Goal: Find specific page/section: Find specific page/section

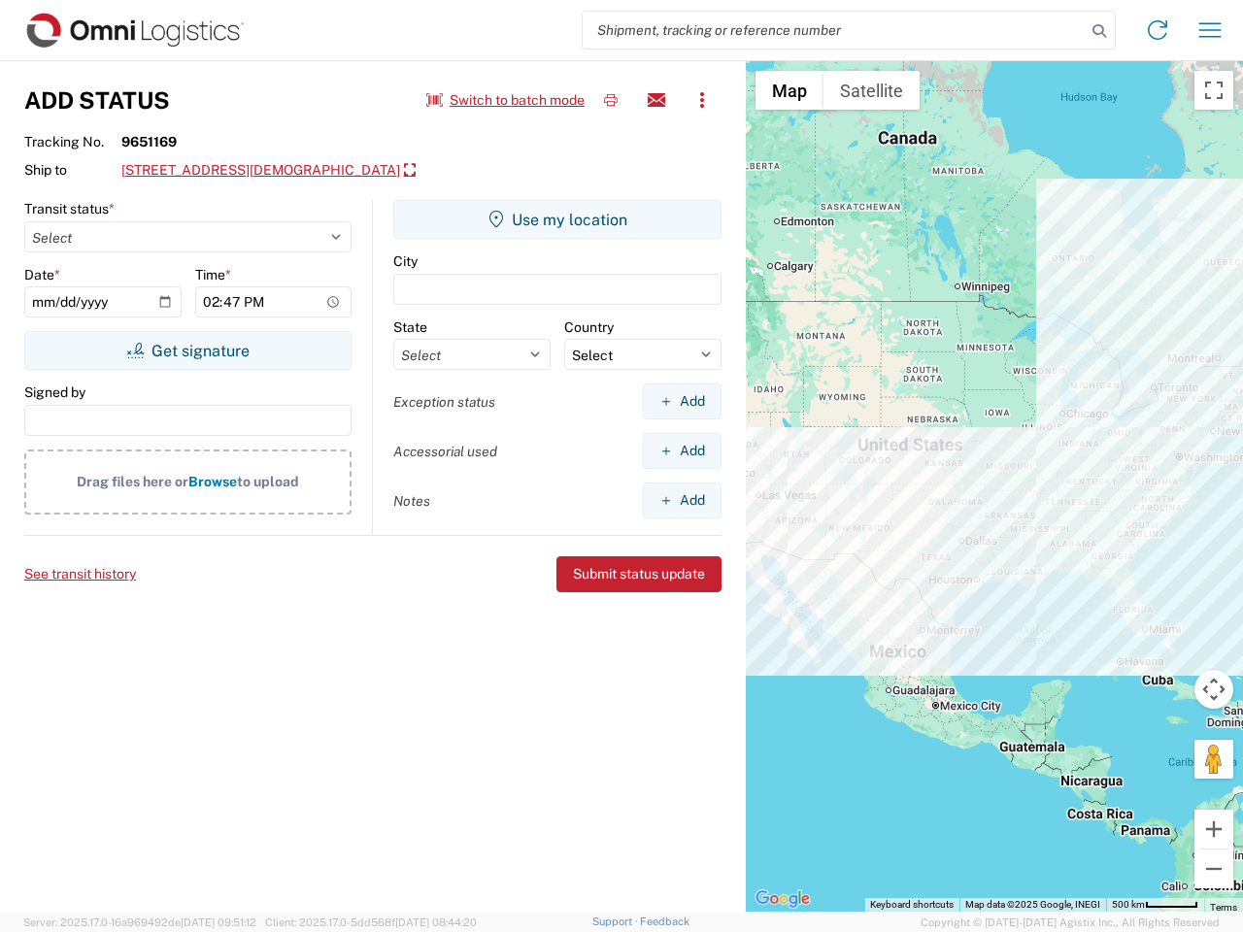
click at [834, 30] on input "search" at bounding box center [834, 30] width 503 height 37
click at [1099, 31] on icon at bounding box center [1098, 30] width 27 height 27
click at [1157, 30] on icon at bounding box center [1157, 30] width 31 height 31
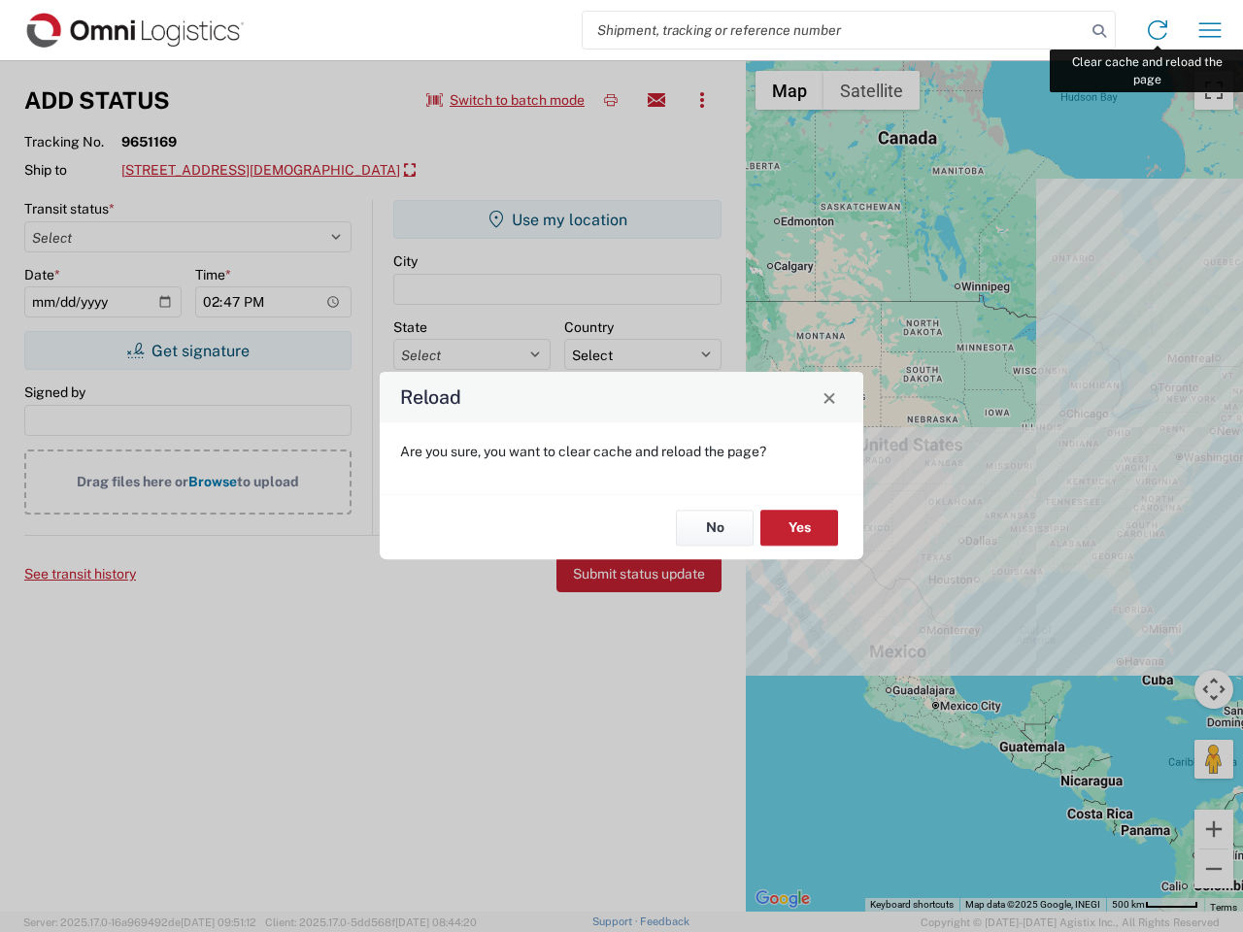
click at [1210, 30] on div "Reload Are you sure, you want to clear cache and reload the page? No Yes" at bounding box center [621, 466] width 1243 height 932
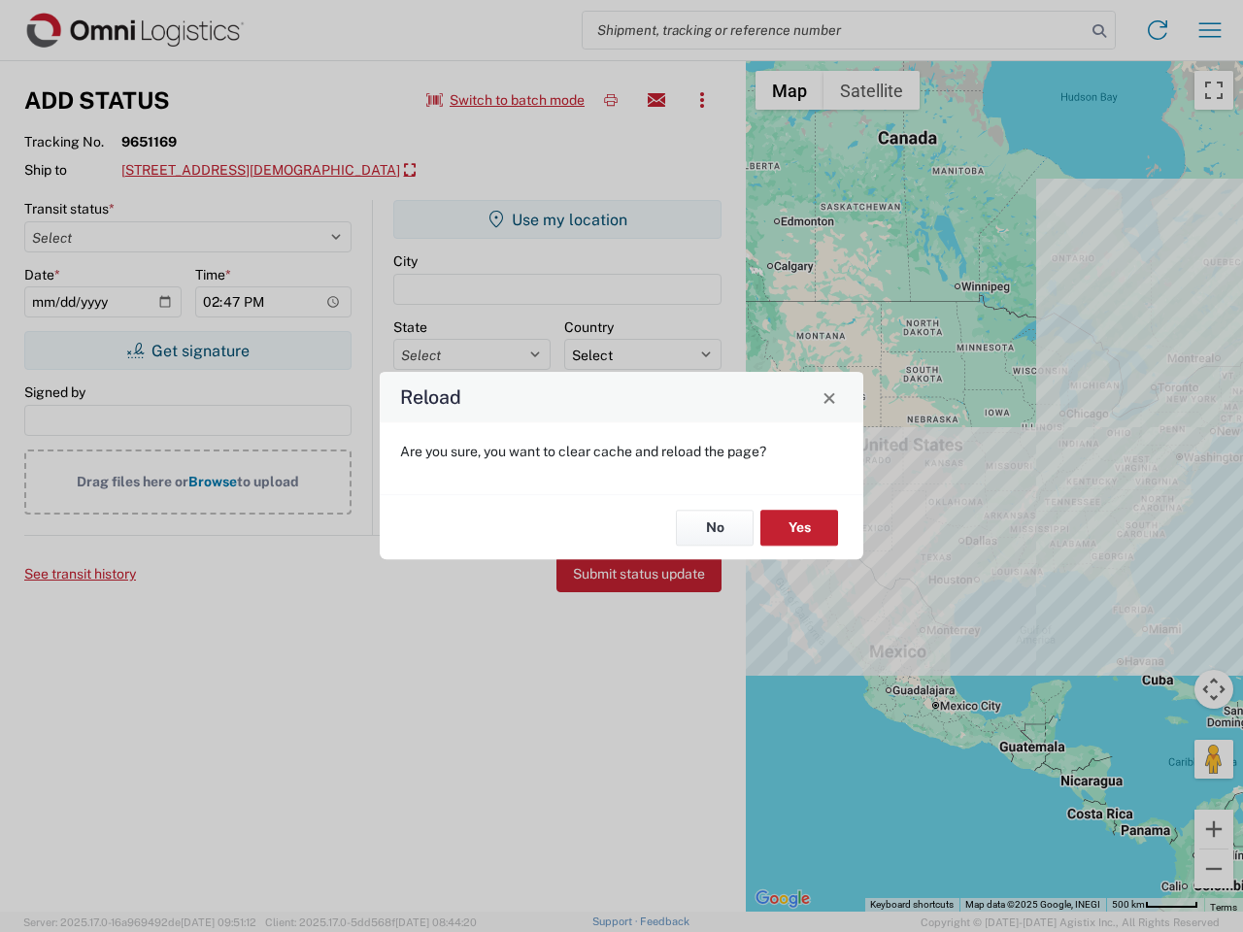
click at [506, 100] on div "Reload Are you sure, you want to clear cache and reload the page? No Yes" at bounding box center [621, 466] width 1243 height 932
click at [611, 100] on div "Reload Are you sure, you want to clear cache and reload the page? No Yes" at bounding box center [621, 466] width 1243 height 932
click at [656, 100] on div "Reload Are you sure, you want to clear cache and reload the page? No Yes" at bounding box center [621, 466] width 1243 height 932
click at [702, 100] on div "Reload Are you sure, you want to clear cache and reload the page? No Yes" at bounding box center [621, 466] width 1243 height 932
click at [285, 171] on div "Reload Are you sure, you want to clear cache and reload the page? No Yes" at bounding box center [621, 466] width 1243 height 932
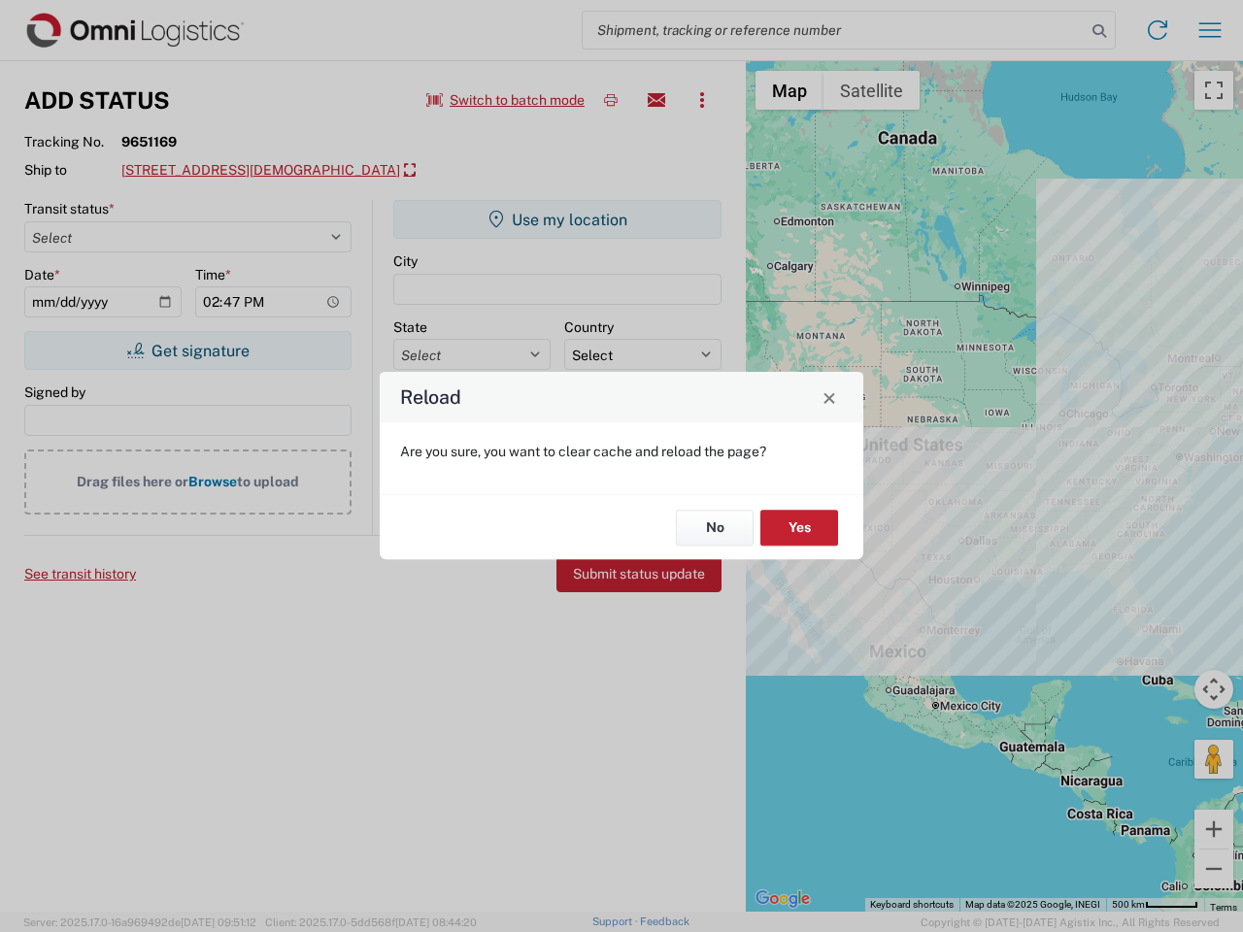
click at [187, 350] on div "Reload Are you sure, you want to clear cache and reload the page? No Yes" at bounding box center [621, 466] width 1243 height 932
